Goal: Information Seeking & Learning: Learn about a topic

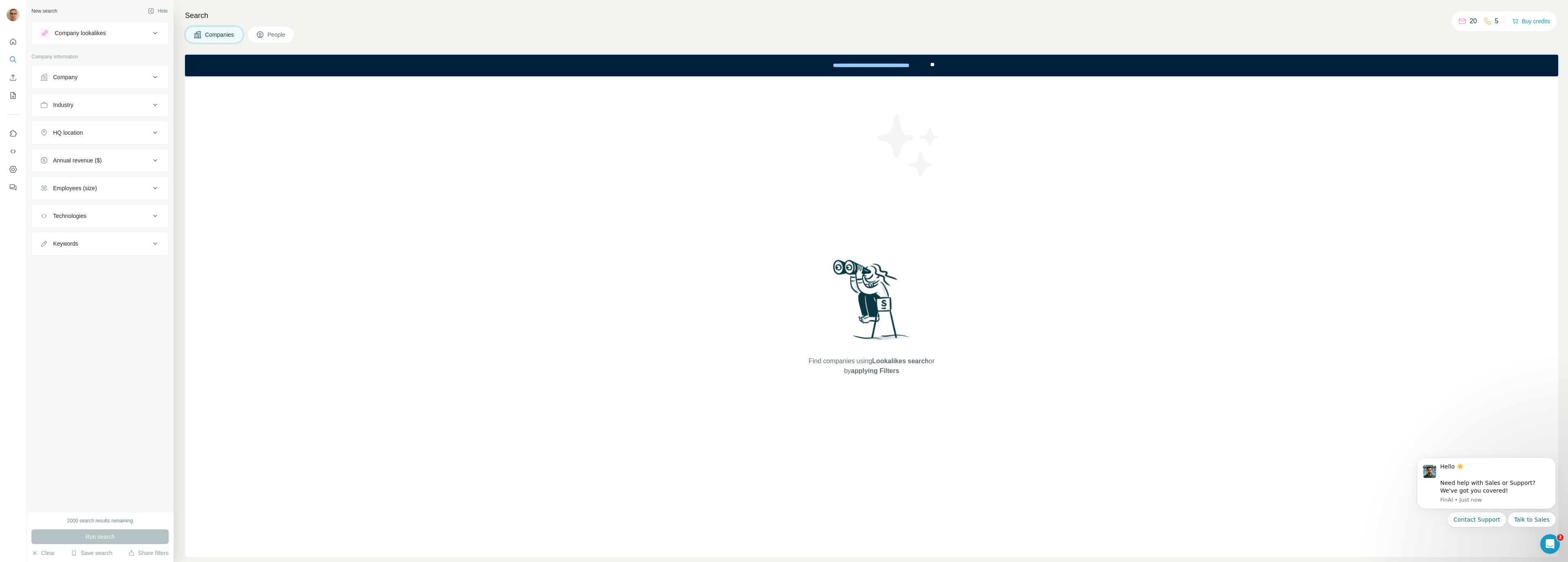
click at [378, 179] on div "Find companies using Lookalikes search or by applying Filters" at bounding box center [872, 316] width 1373 height 480
click at [284, 40] on button "People" at bounding box center [271, 35] width 47 height 17
click at [219, 33] on span "Companies" at bounding box center [220, 34] width 30 height 8
click at [105, 82] on button "Company" at bounding box center [100, 77] width 136 height 19
click at [115, 97] on input "text" at bounding box center [100, 97] width 120 height 15
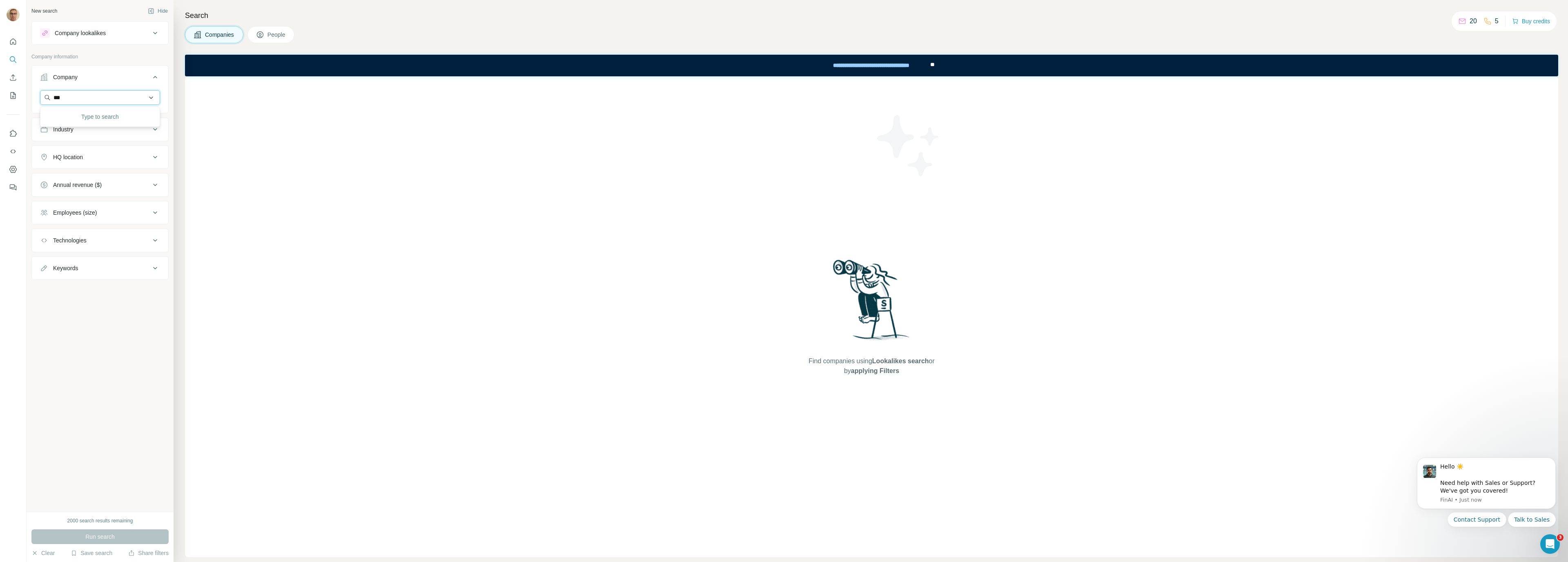
type input "****"
click at [445, 236] on div "Find companies using Lookalikes search or by applying Filters" at bounding box center [872, 316] width 1373 height 480
click at [89, 130] on div "Industry" at bounding box center [95, 129] width 110 height 8
click at [81, 149] on input at bounding box center [96, 150] width 101 height 9
type input "****"
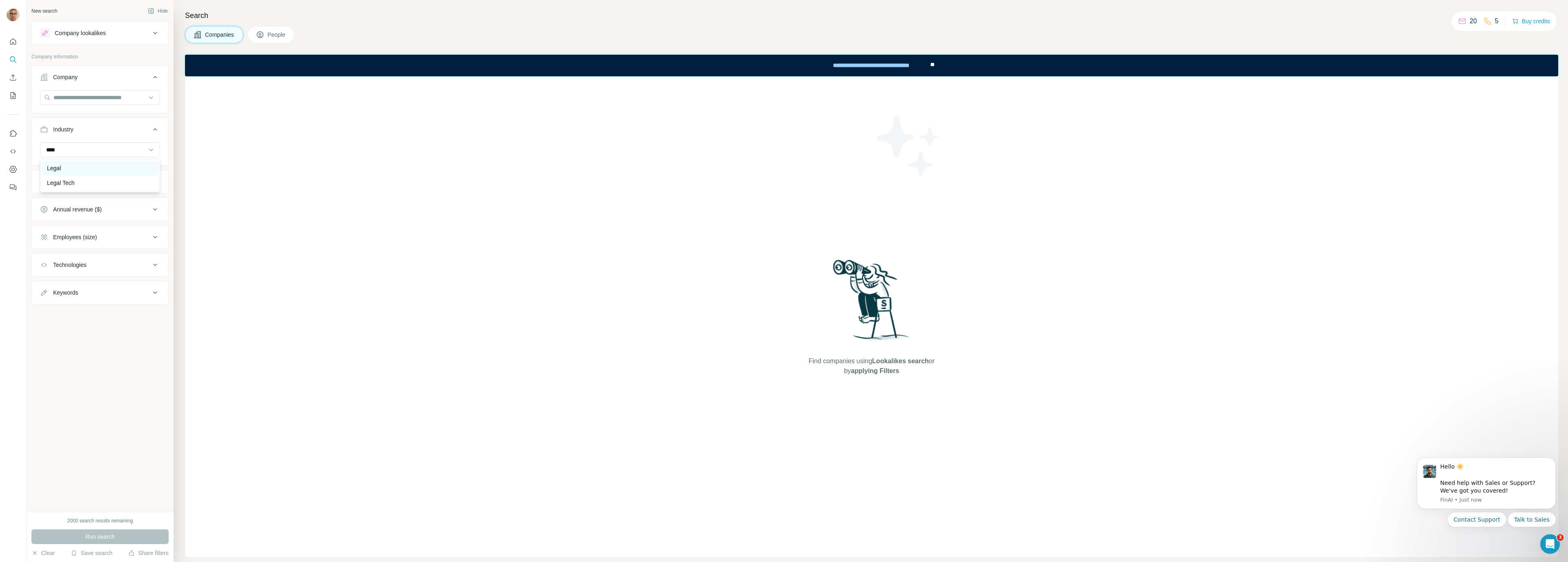
click at [85, 167] on div "Legal" at bounding box center [100, 168] width 106 height 8
click at [114, 149] on input at bounding box center [96, 150] width 101 height 9
type input "****"
click at [77, 182] on div "Legal Tech" at bounding box center [100, 182] width 106 height 8
click at [408, 224] on div "Find companies using Lookalikes search or by applying Filters" at bounding box center [872, 316] width 1373 height 480
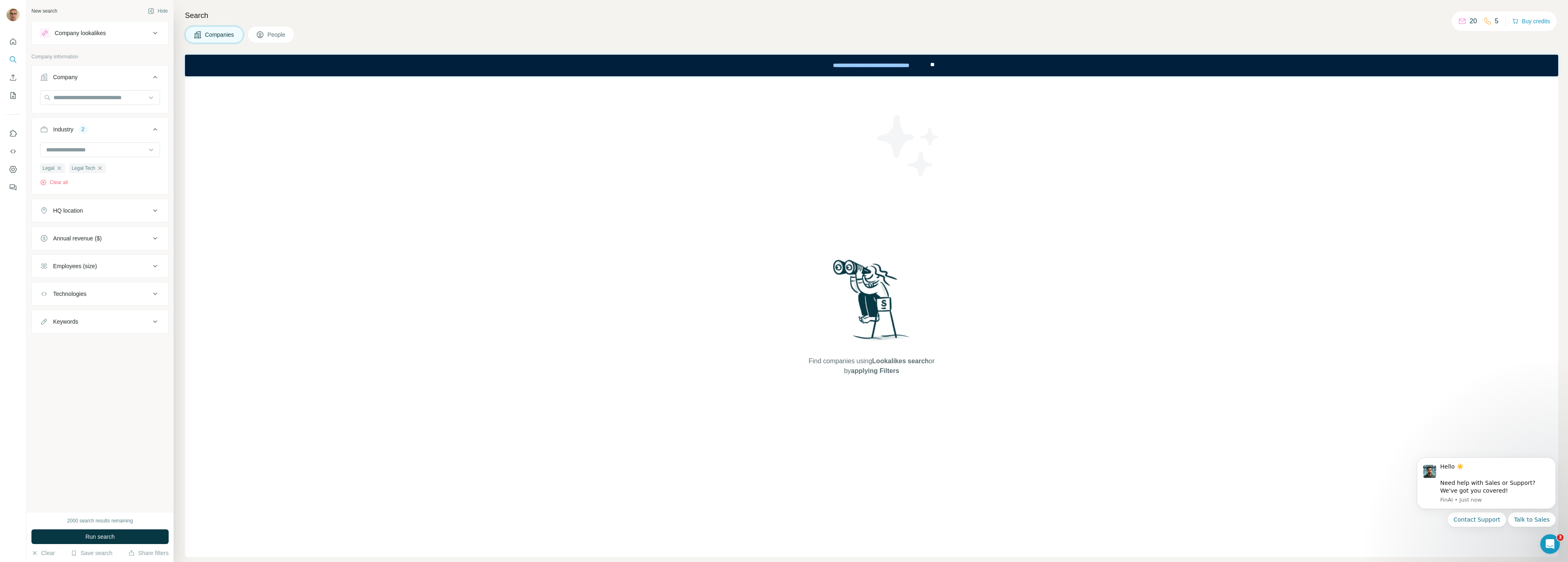
click at [116, 210] on div "HQ location" at bounding box center [95, 210] width 110 height 8
click at [102, 231] on input "text" at bounding box center [100, 231] width 120 height 15
type input "**********"
click at [376, 252] on div "Find companies using Lookalikes search or by applying Filters" at bounding box center [872, 316] width 1373 height 480
click at [83, 290] on div "Annual revenue ($)" at bounding box center [77, 291] width 49 height 8
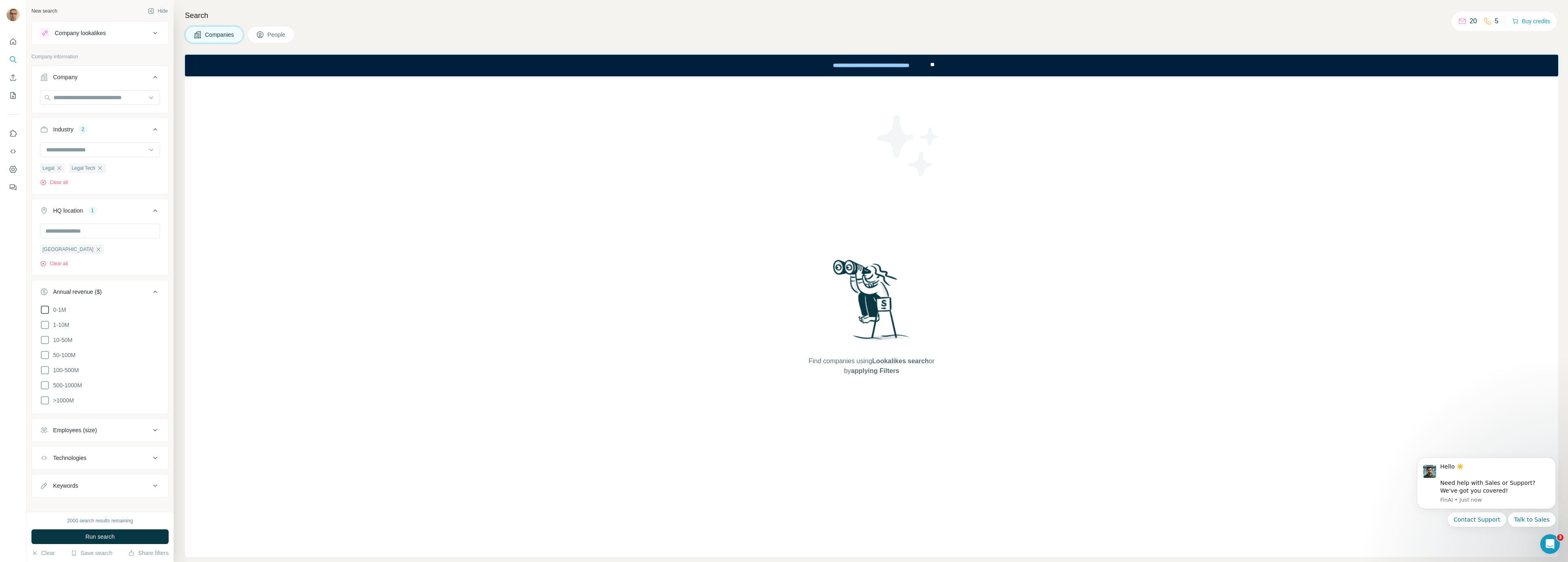
click at [44, 312] on icon at bounding box center [45, 310] width 10 height 10
click at [45, 327] on icon at bounding box center [45, 325] width 10 height 10
click at [41, 343] on icon at bounding box center [44, 339] width 8 height 8
click at [116, 420] on div "Employees (size)" at bounding box center [95, 421] width 110 height 8
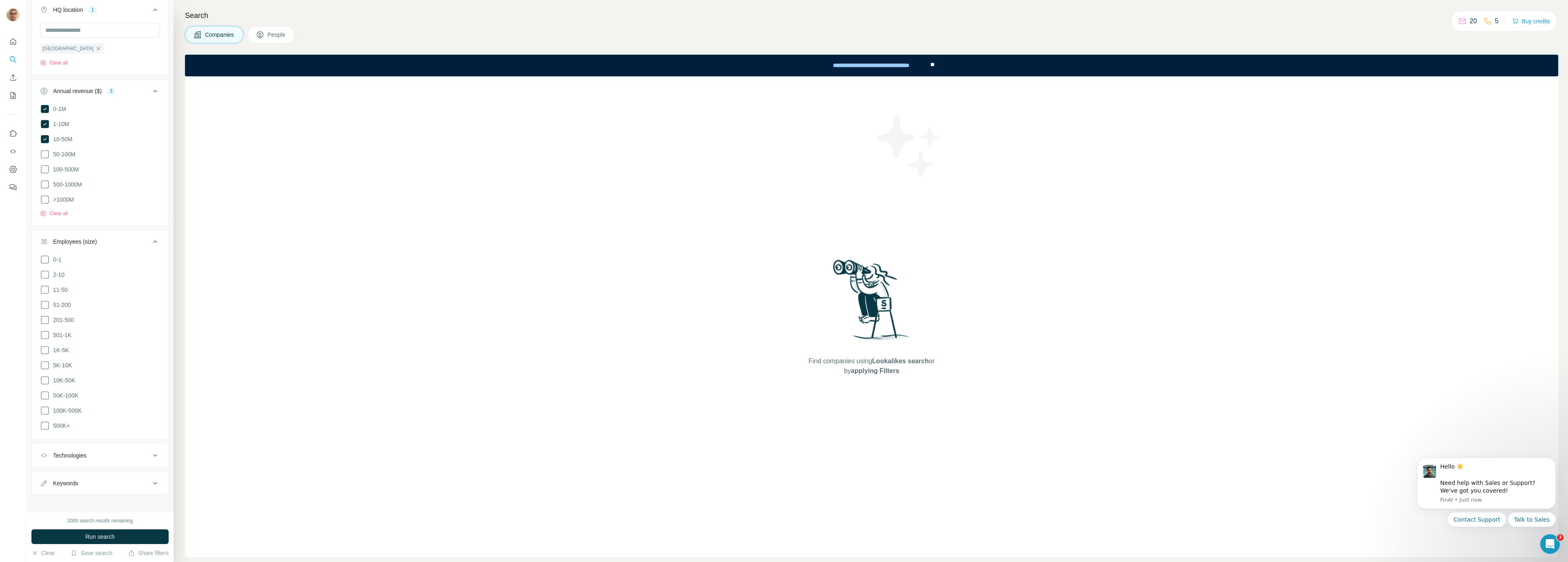
scroll to position [205, 0]
click at [46, 258] on icon at bounding box center [45, 255] width 10 height 10
click at [44, 272] on icon at bounding box center [45, 271] width 10 height 10
click at [44, 287] on icon at bounding box center [45, 286] width 10 height 10
click at [44, 299] on icon at bounding box center [45, 300] width 10 height 10
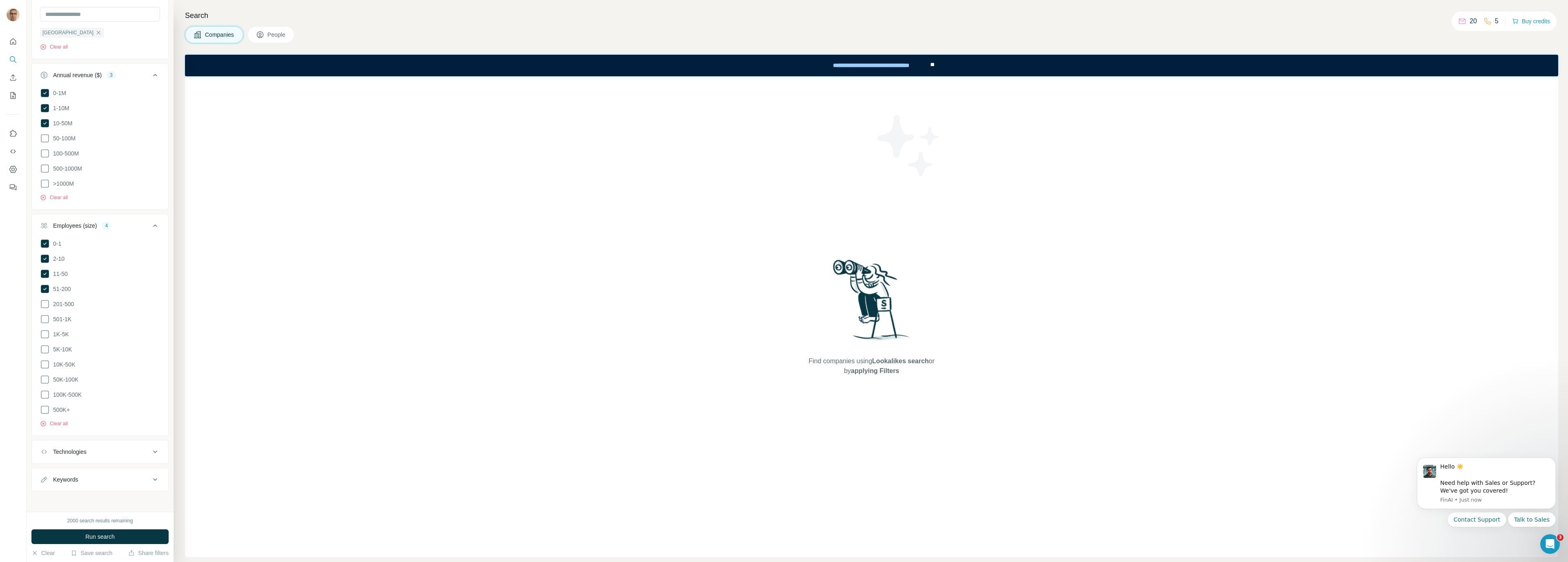
scroll to position [217, 0]
click at [124, 447] on div "Technologies" at bounding box center [95, 451] width 110 height 8
click at [108, 449] on input "text" at bounding box center [100, 447] width 120 height 15
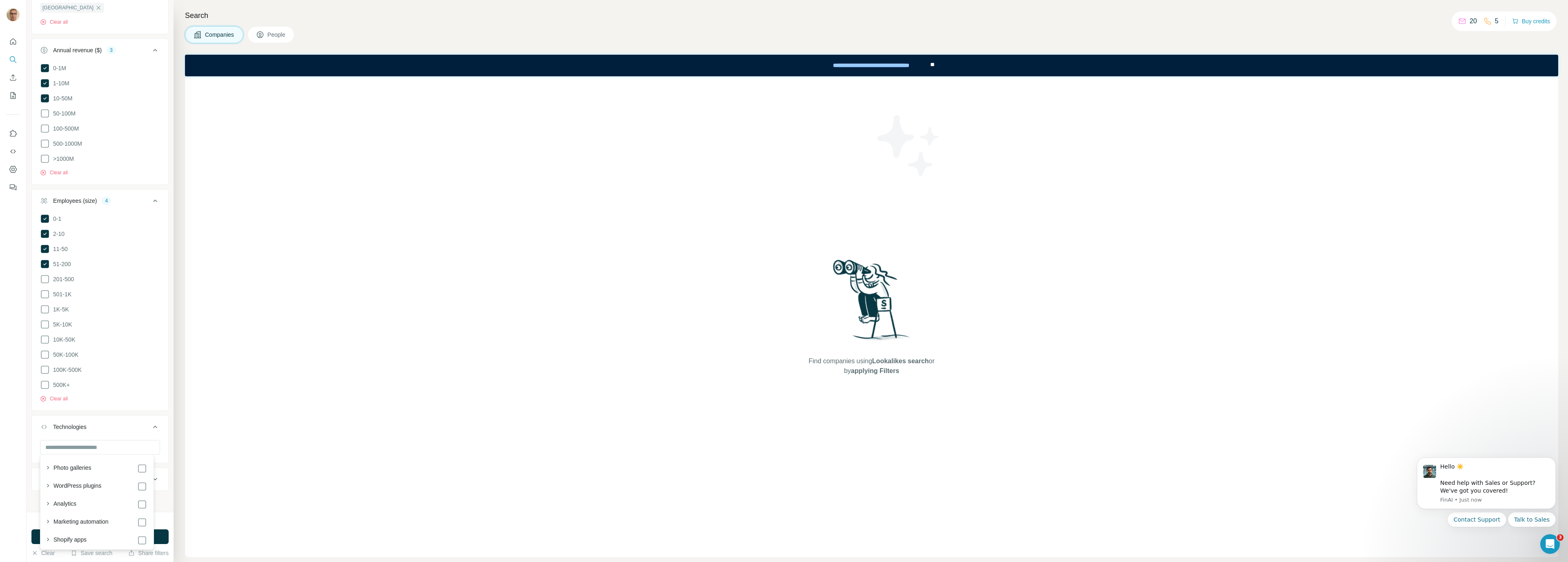
click at [400, 428] on div "Find companies using Lookalikes search or by applying Filters" at bounding box center [872, 316] width 1373 height 480
click at [133, 538] on button "Run search" at bounding box center [100, 536] width 137 height 15
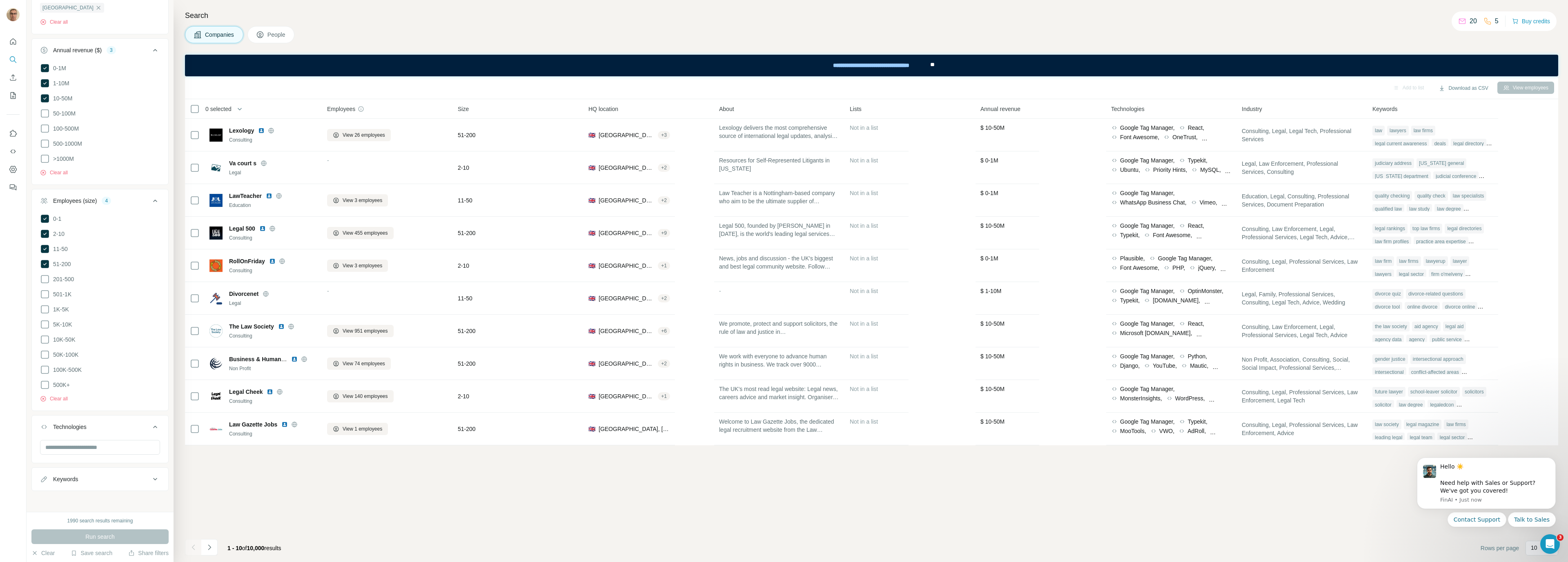
click at [523, 491] on div "Add to list Download as CSV View employees 0 selected Companies Employees Size …" at bounding box center [872, 319] width 1373 height 485
click at [726, 489] on div "Add to list Download as CSV View employees 0 selected Companies Employees Size …" at bounding box center [872, 319] width 1373 height 485
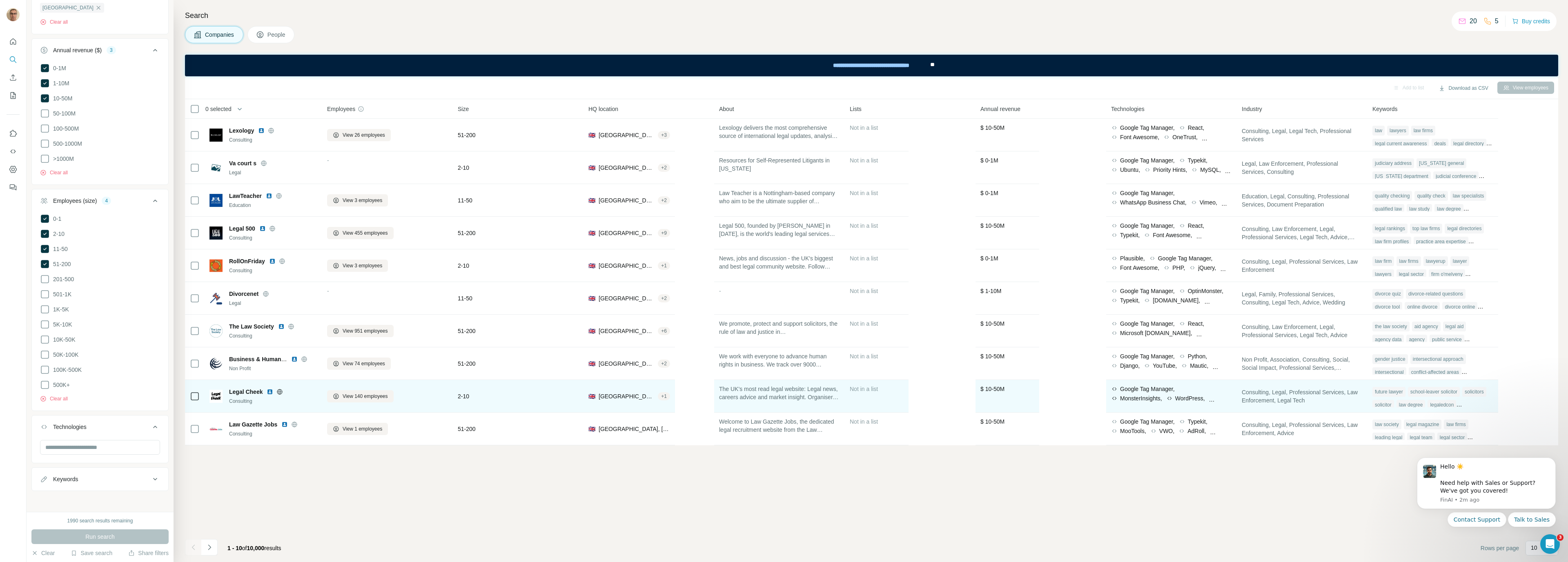
click at [999, 389] on span "$ 10-50M" at bounding box center [993, 389] width 24 height 7
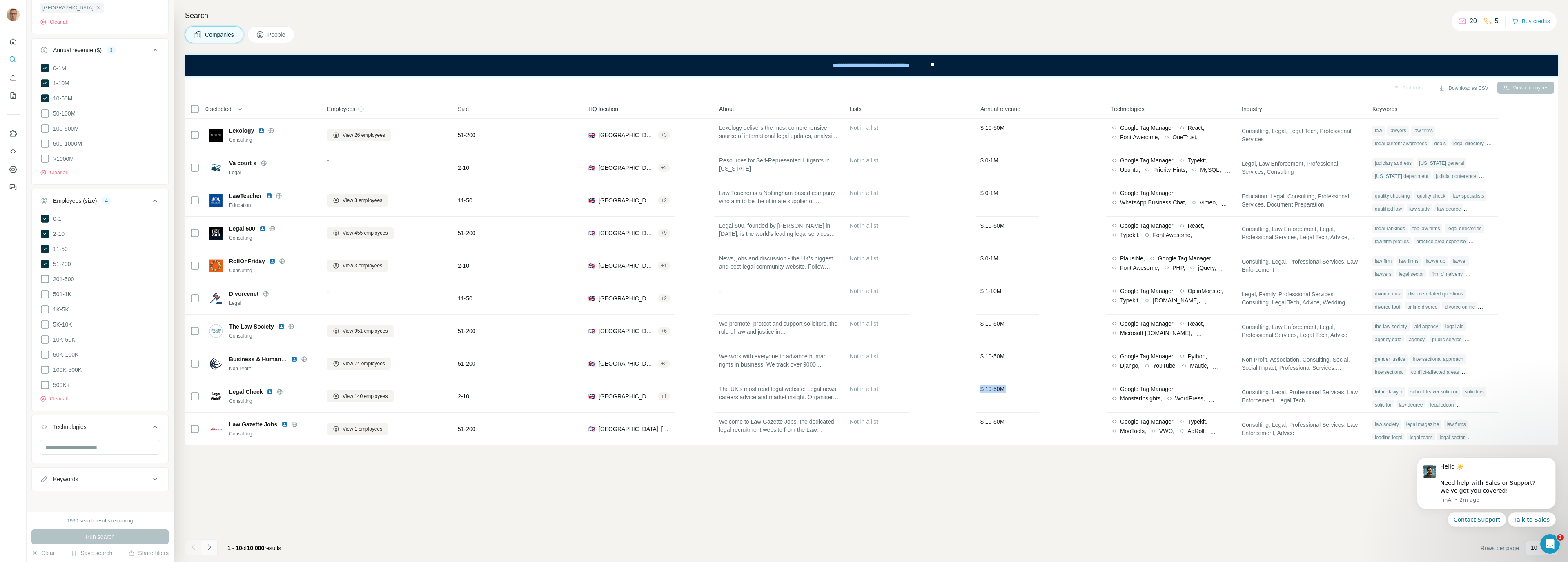
click at [211, 547] on icon "Navigate to next page" at bounding box center [209, 547] width 8 height 8
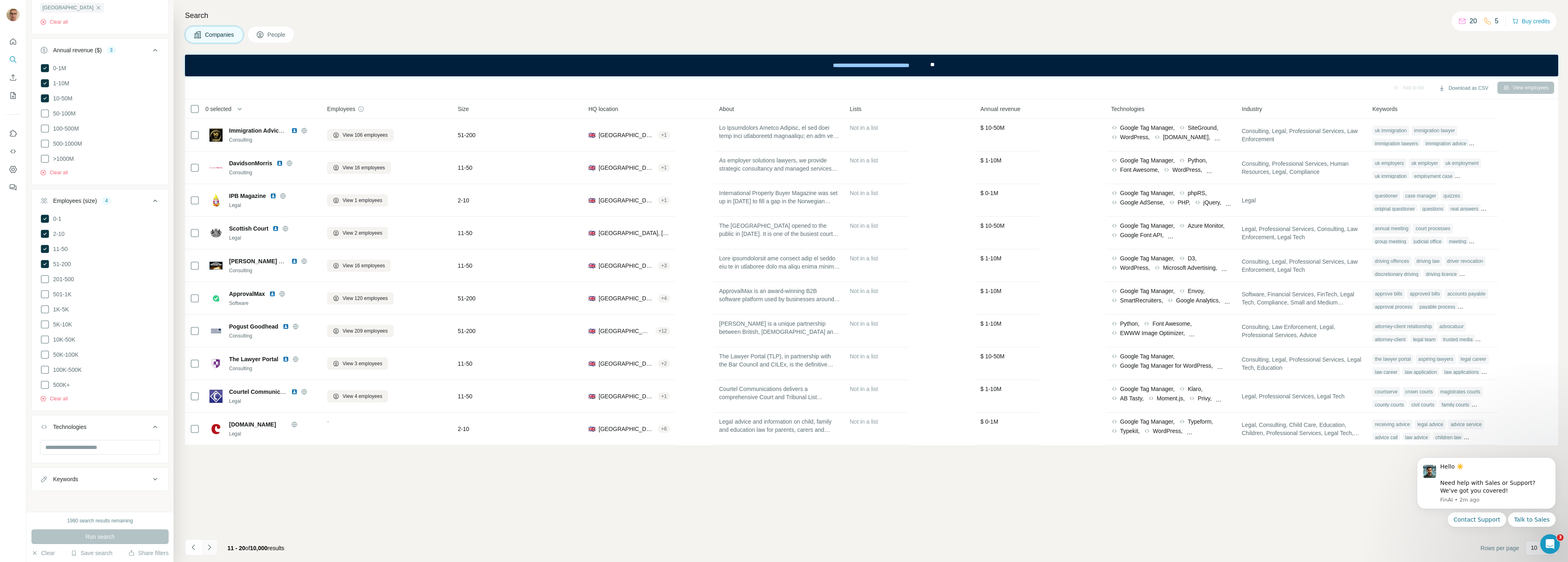
click at [211, 547] on icon "Navigate to next page" at bounding box center [209, 547] width 8 height 8
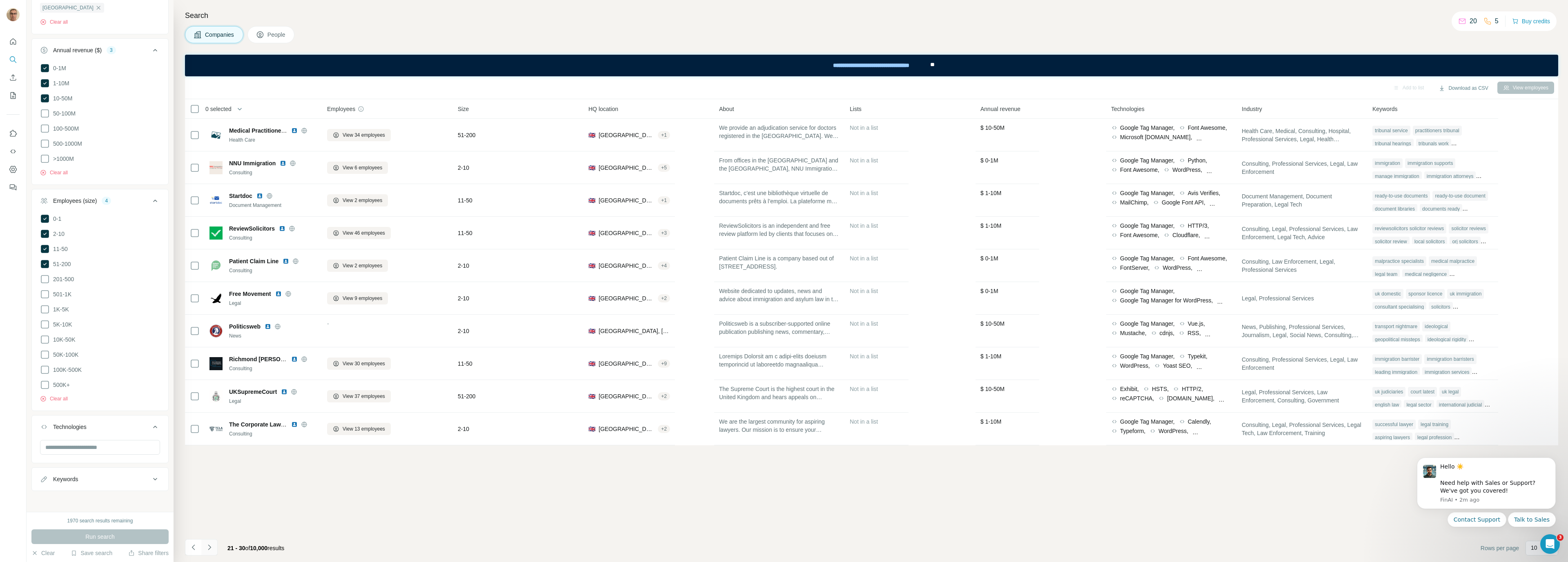
click at [211, 547] on icon "Navigate to next page" at bounding box center [209, 547] width 8 height 8
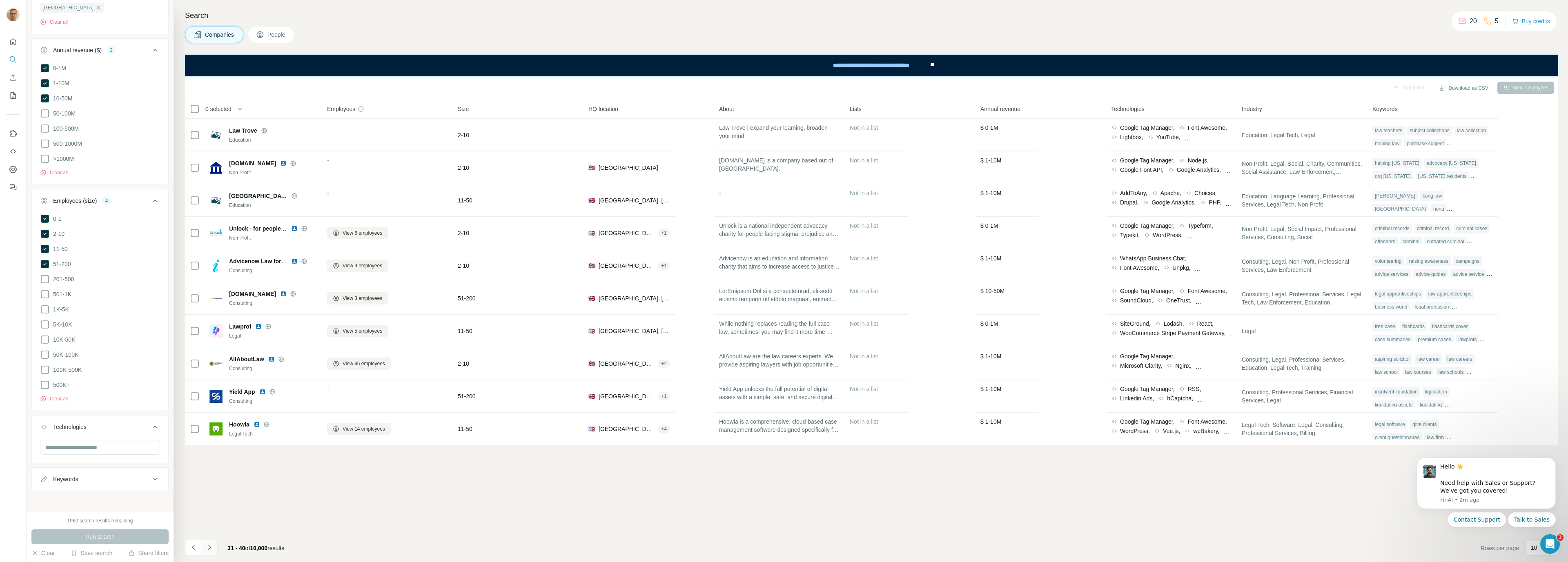
click at [209, 549] on icon "Navigate to next page" at bounding box center [209, 547] width 8 height 8
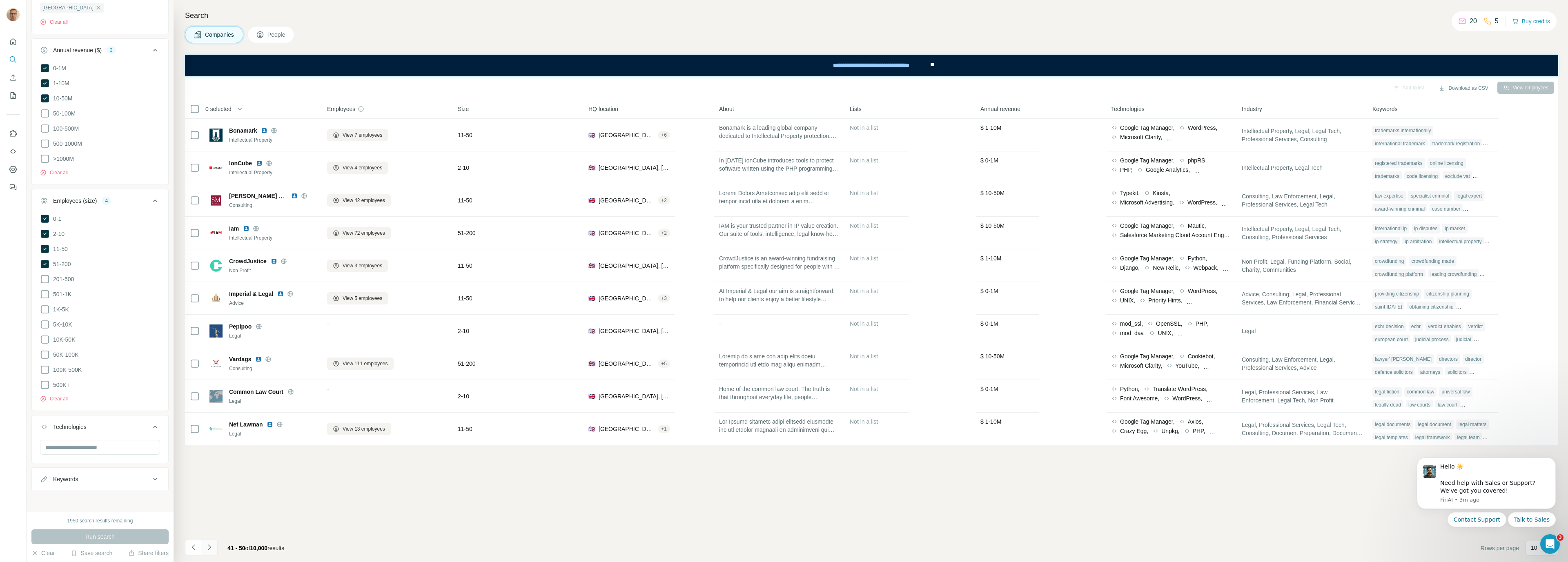
click at [212, 547] on icon "Navigate to next page" at bounding box center [209, 547] width 8 height 8
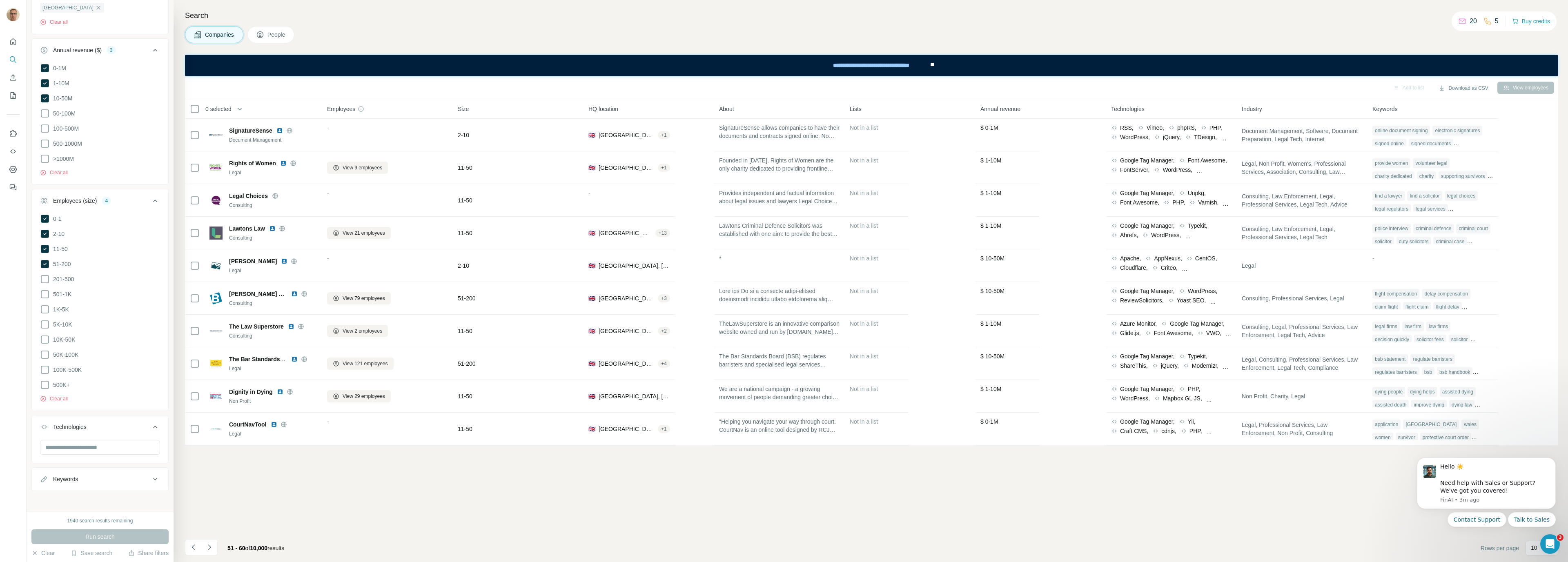
click at [213, 546] on icon "Navigate to next page" at bounding box center [209, 547] width 8 height 8
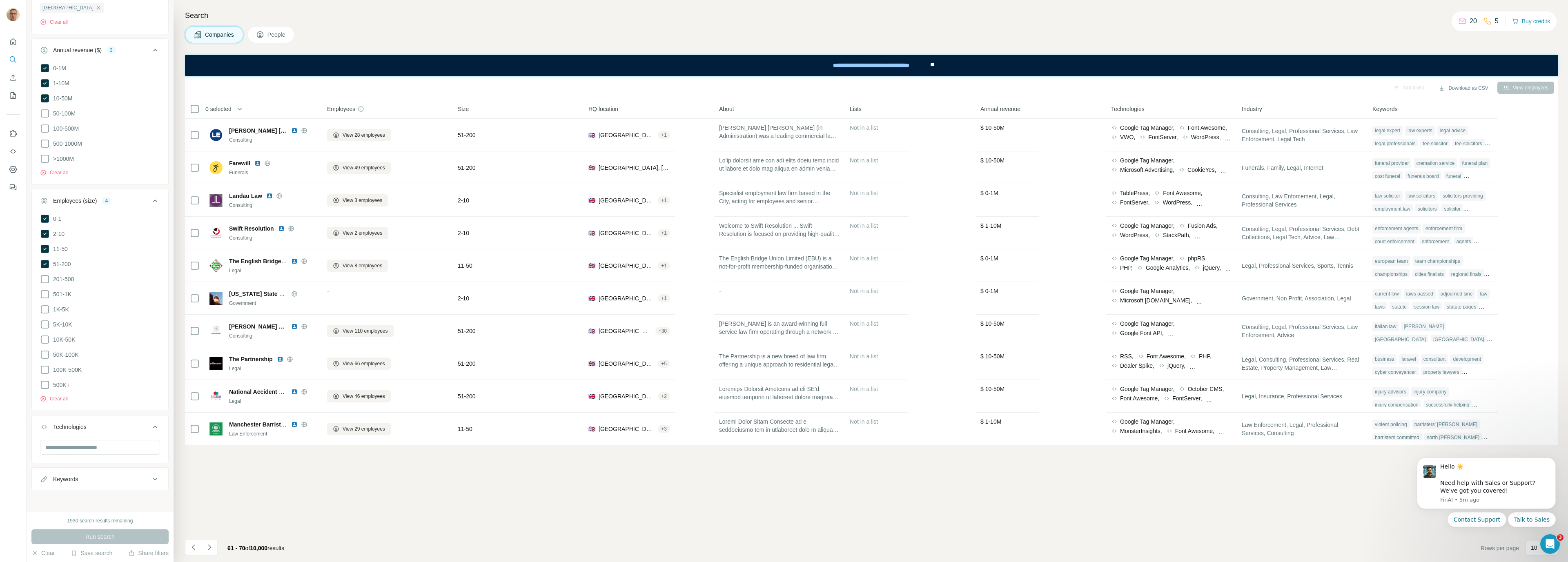
click at [1166, 541] on footer "61 - 70 of 10,000 results Rows per page 10" at bounding box center [872, 548] width 1373 height 28
click at [438, 24] on div "Search Companies People Add to list Download as CSV View employees 0 selected C…" at bounding box center [870, 281] width 1395 height 562
click at [18, 149] on button "Use Surfe API" at bounding box center [13, 151] width 13 height 15
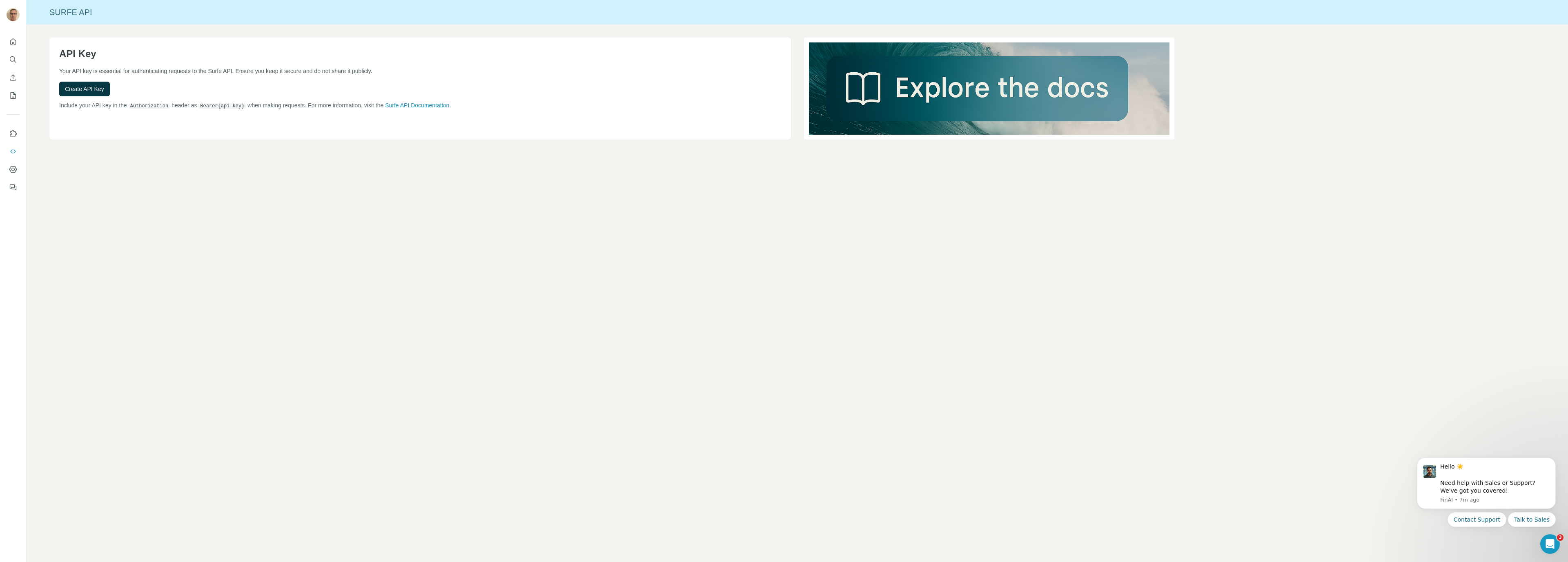
click at [555, 224] on div "Surfe API API Key Your API key is essential for authenticating requests to the …" at bounding box center [797, 281] width 1541 height 562
click at [83, 91] on span "Create API Key" at bounding box center [85, 89] width 39 height 8
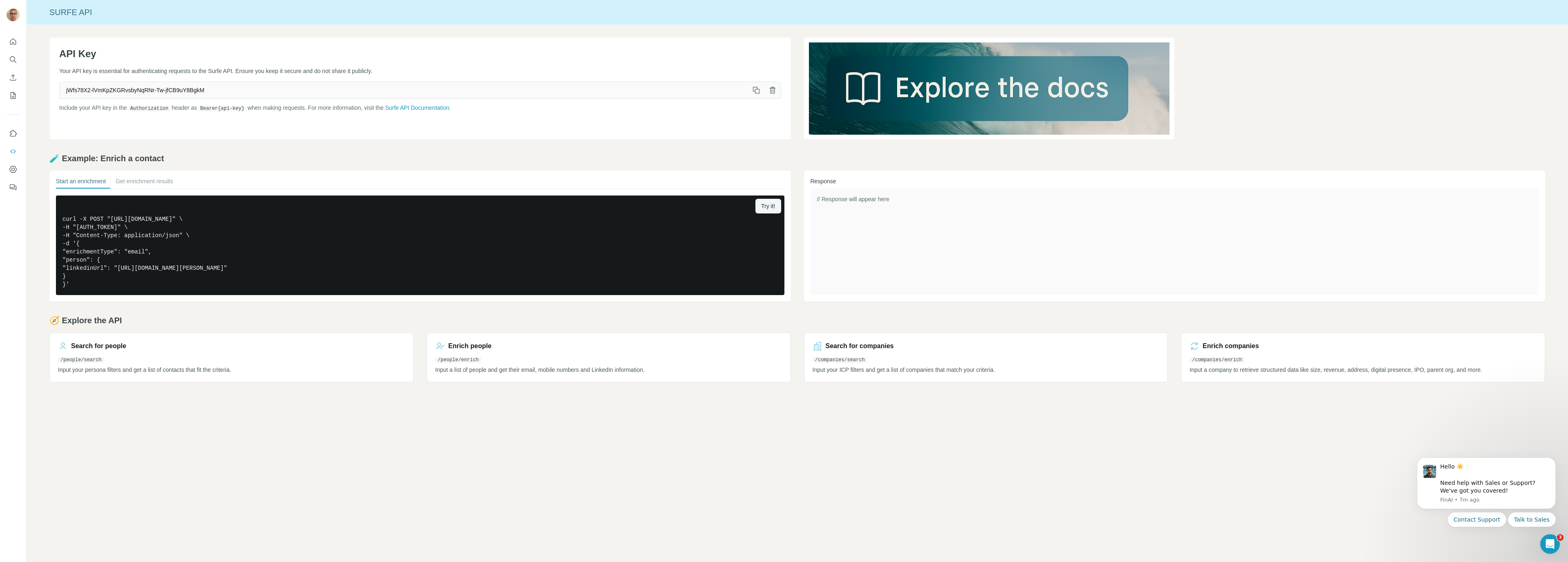
click at [756, 94] on icon "button" at bounding box center [756, 90] width 8 height 8
